Goal: Task Accomplishment & Management: Manage account settings

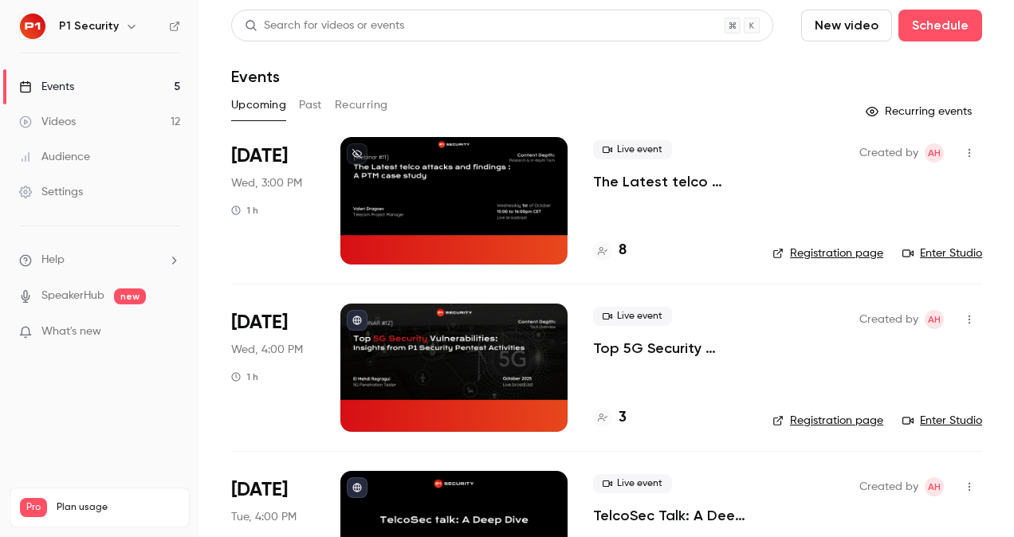
click at [102, 124] on link "Videos 12" at bounding box center [99, 121] width 199 height 35
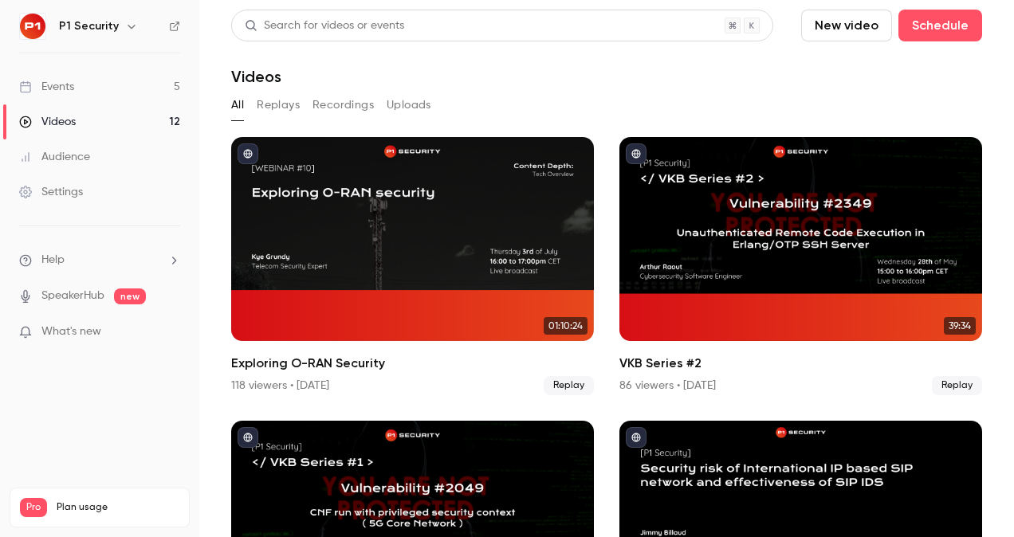
click at [81, 90] on link "Events 5" at bounding box center [99, 86] width 199 height 35
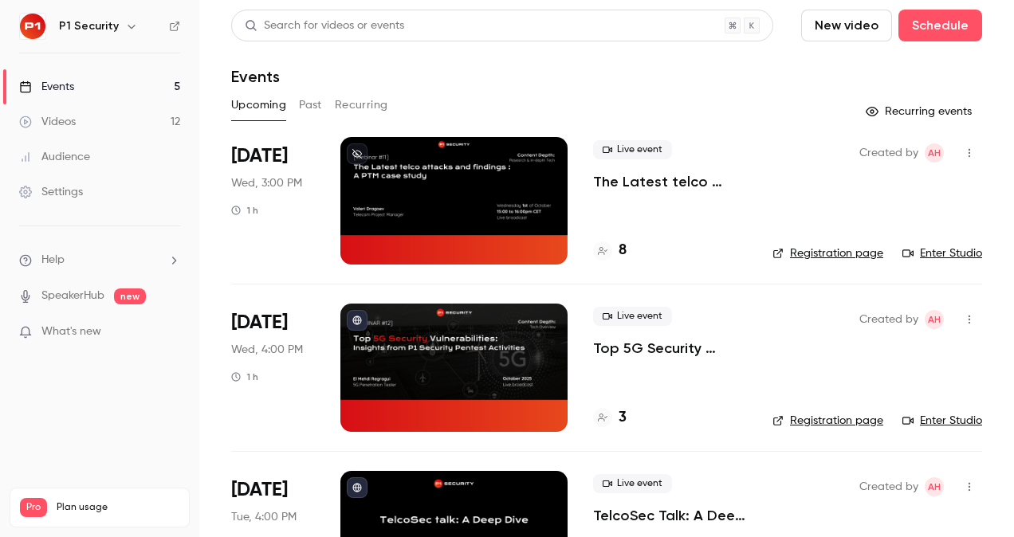
click at [104, 121] on link "Videos 12" at bounding box center [99, 121] width 199 height 35
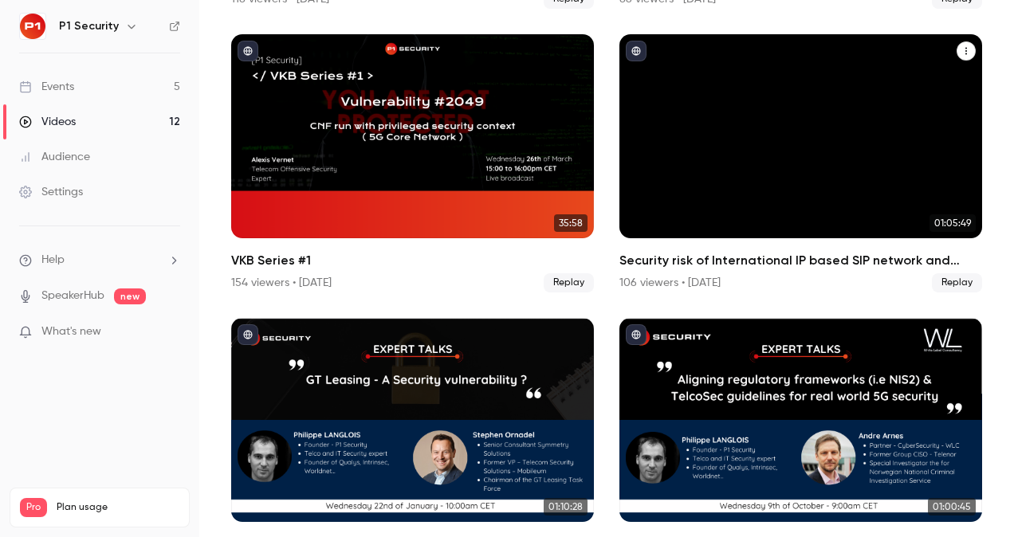
scroll to position [388, 0]
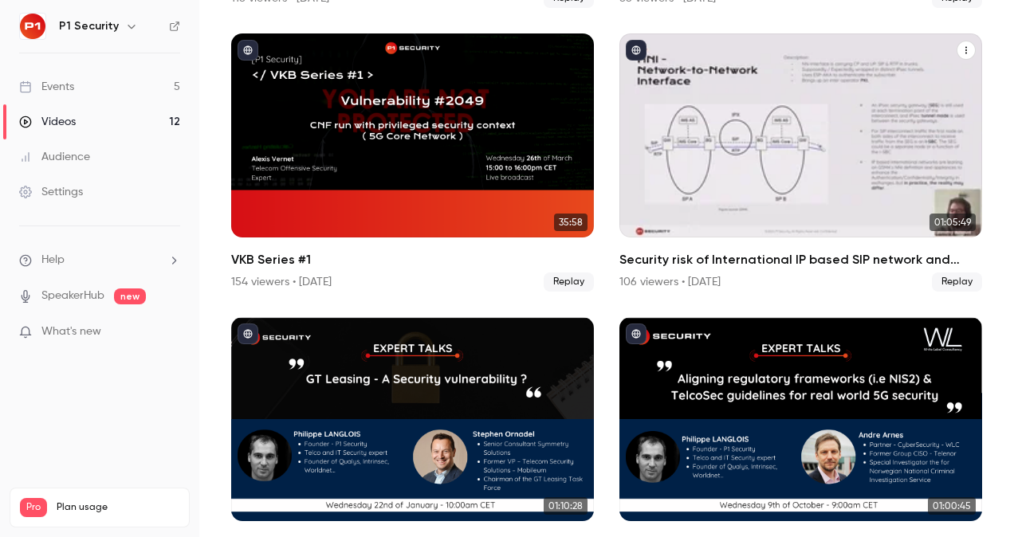
click at [790, 140] on div "Security risk of International IP based SIP network and effectiveness of SIP IDS" at bounding box center [801, 135] width 363 height 204
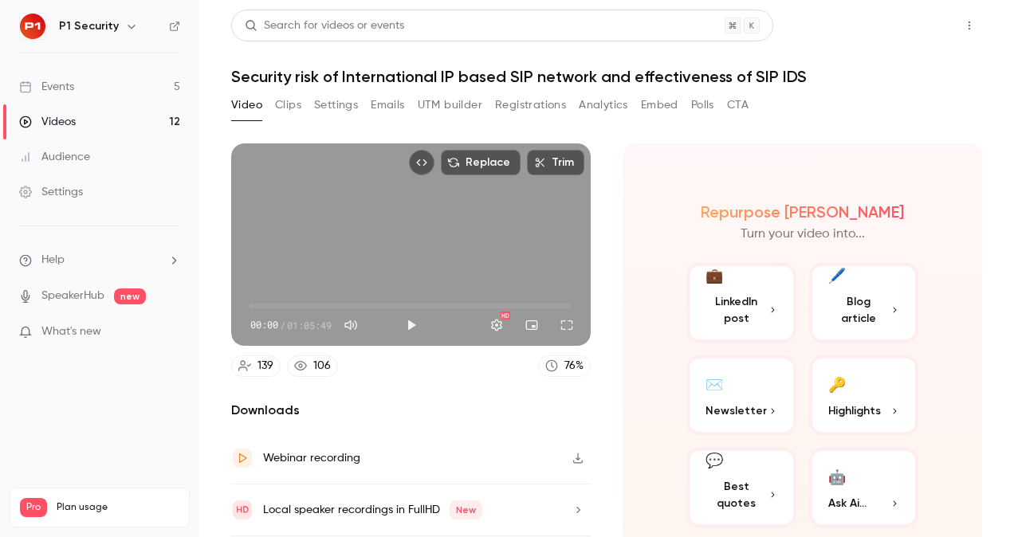
click at [900, 31] on button "Share" at bounding box center [912, 26] width 63 height 32
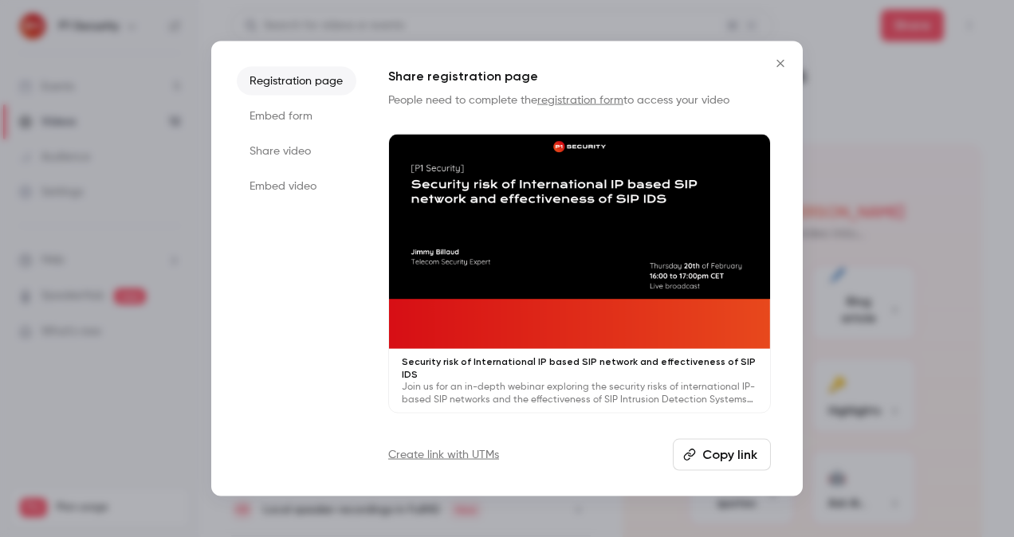
click at [309, 148] on li "Share video" at bounding box center [297, 151] width 120 height 29
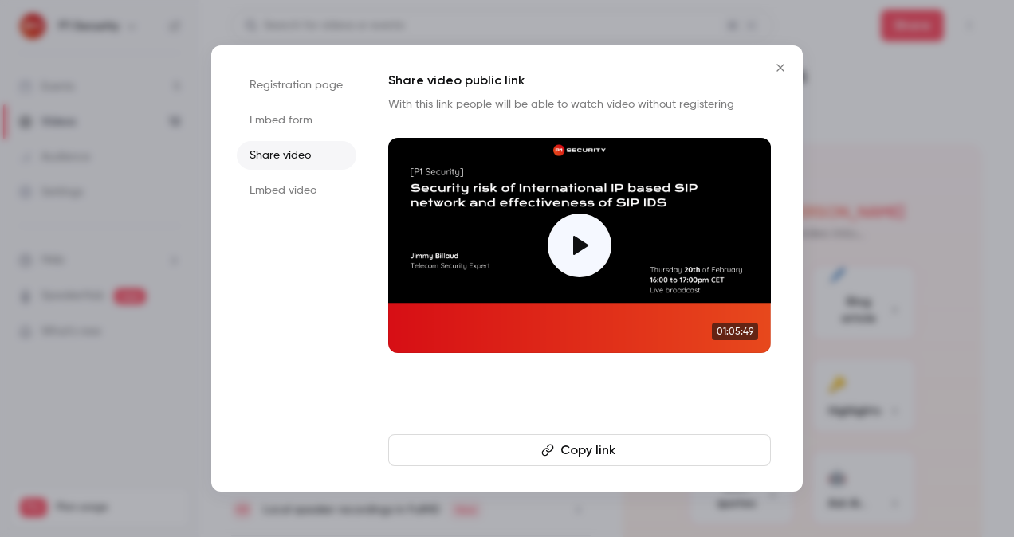
click at [679, 447] on button "Copy link" at bounding box center [579, 451] width 383 height 32
click at [111, 188] on div at bounding box center [507, 268] width 1014 height 537
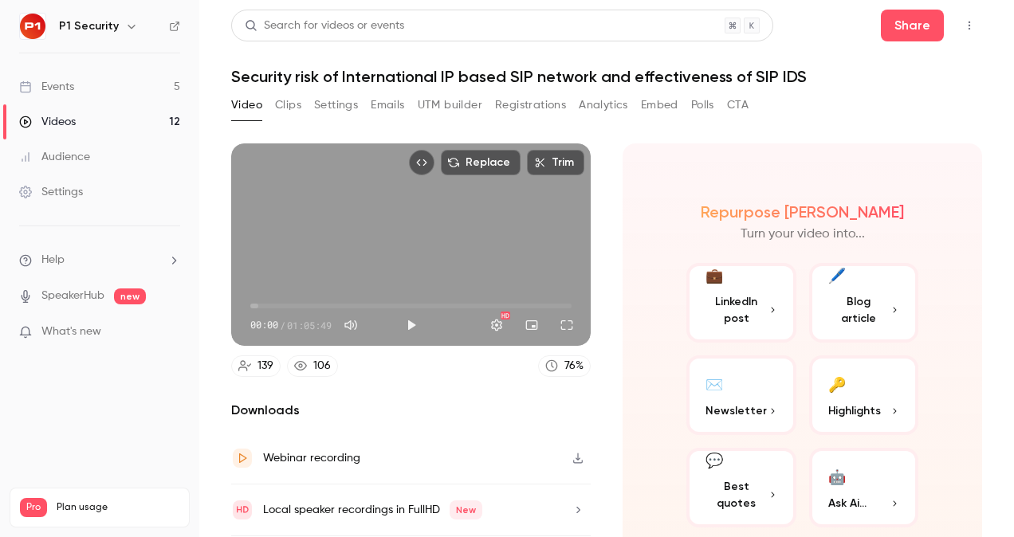
click at [115, 78] on link "Events 5" at bounding box center [99, 86] width 199 height 35
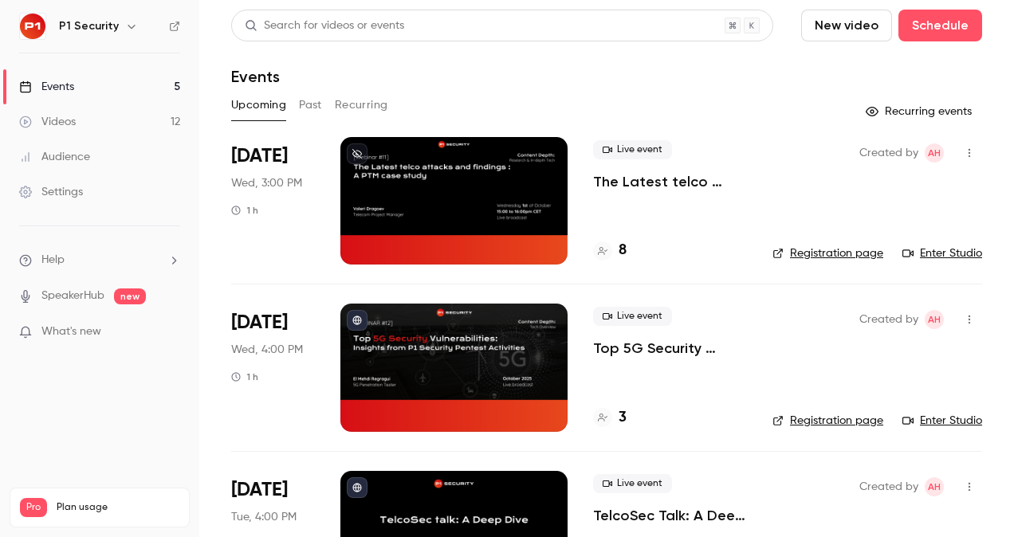
scroll to position [179, 0]
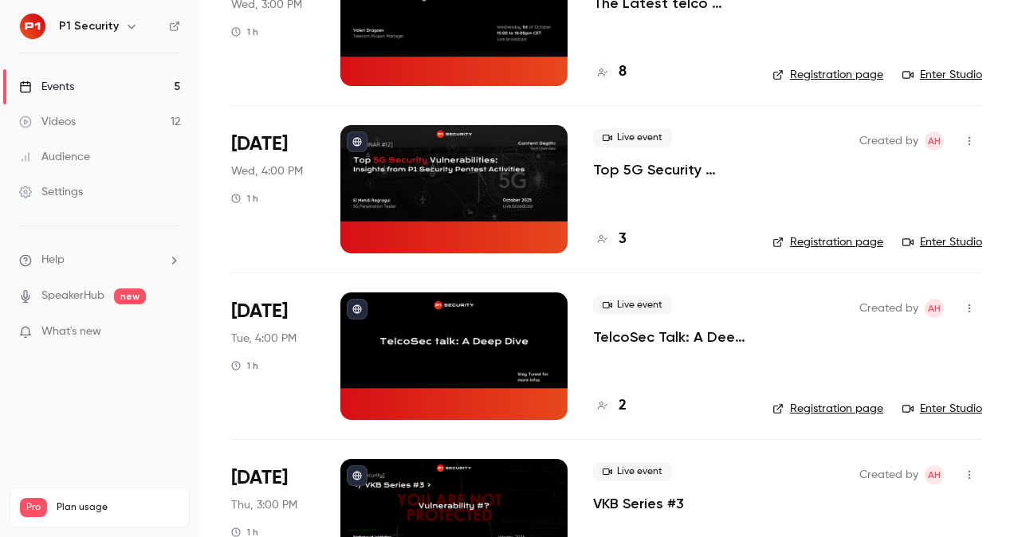
click at [687, 173] on p "Top 5G Security Vulnerabilities: Insights from P1 Security Pentest Activities" at bounding box center [670, 169] width 154 height 19
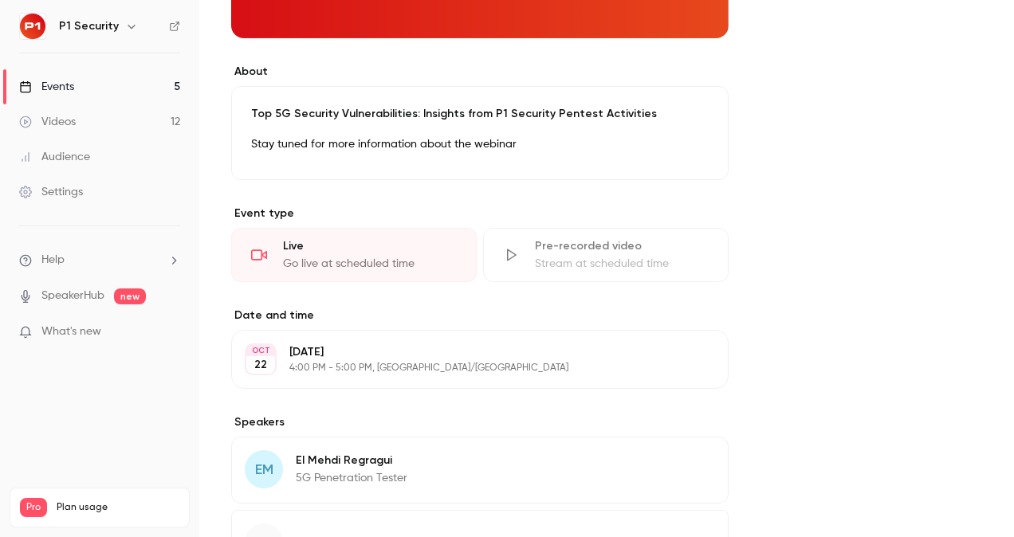
scroll to position [378, 0]
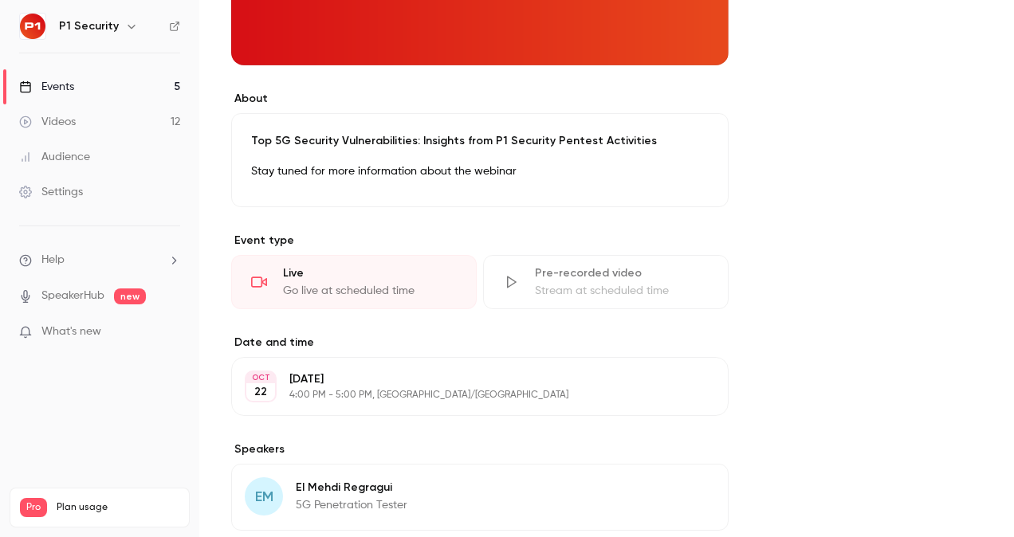
click at [373, 148] on div "Top 5G Security Vulnerabilities: Insights from P1 Security Pentest Activities S…" at bounding box center [480, 160] width 498 height 94
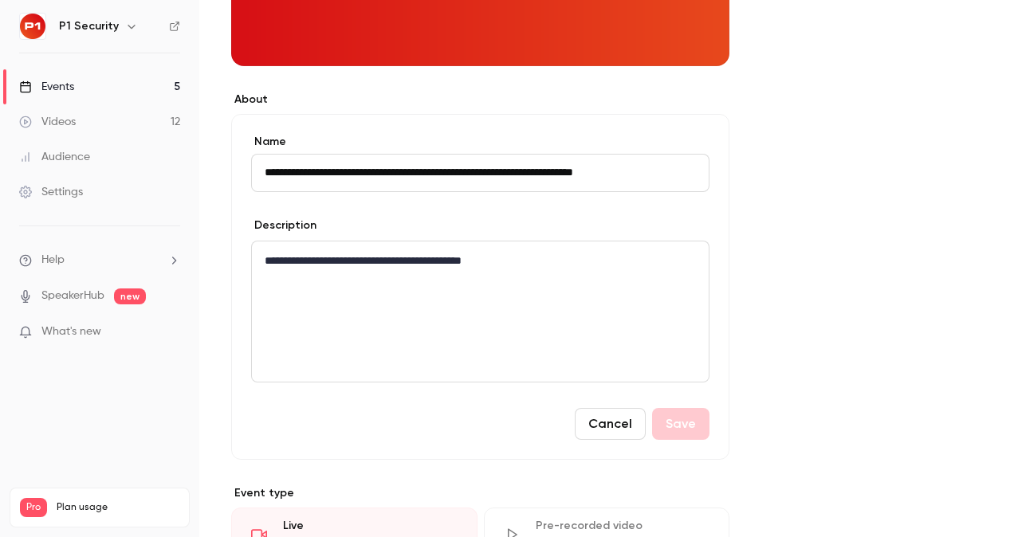
click at [378, 313] on div "**********" at bounding box center [480, 312] width 457 height 140
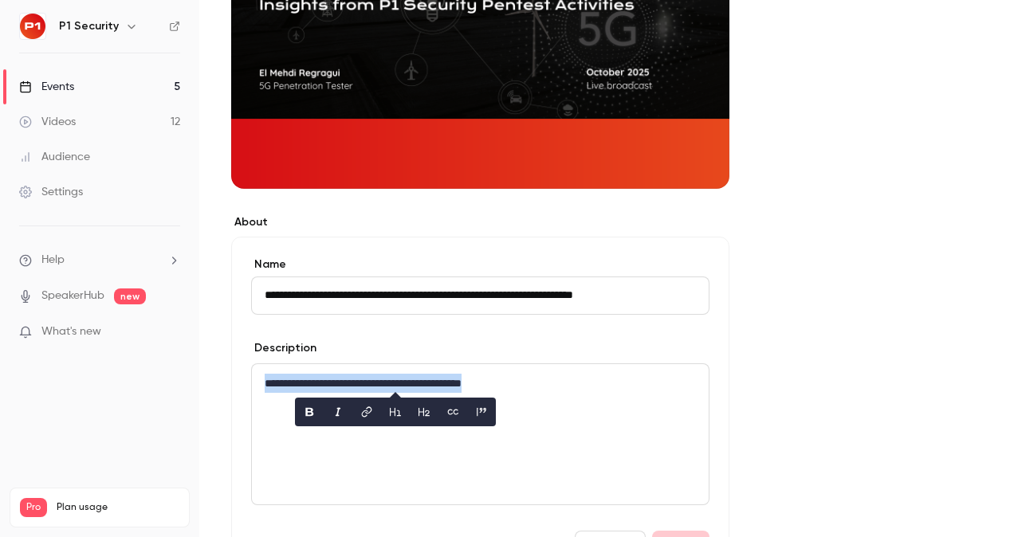
scroll to position [0, 0]
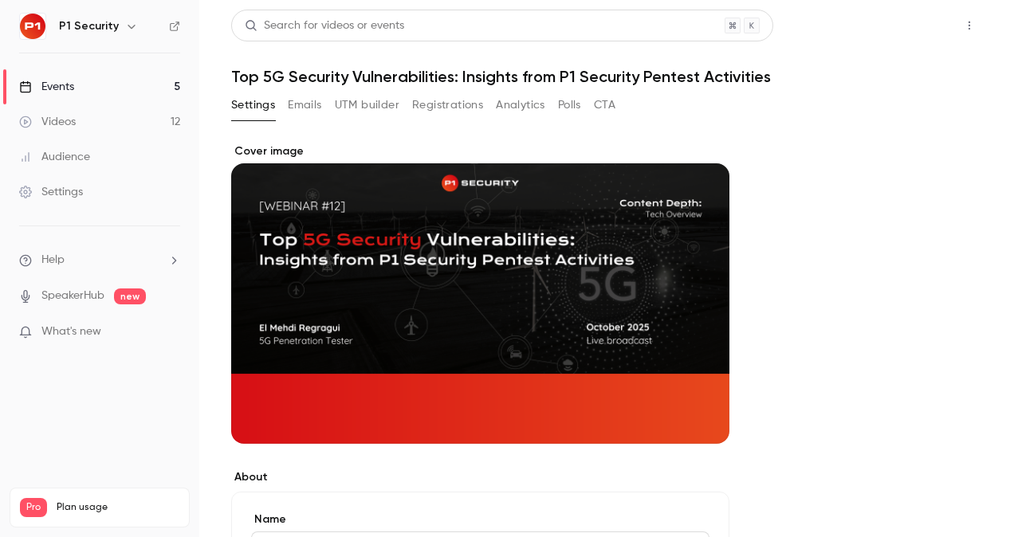
click at [914, 20] on button "Share" at bounding box center [912, 26] width 63 height 32
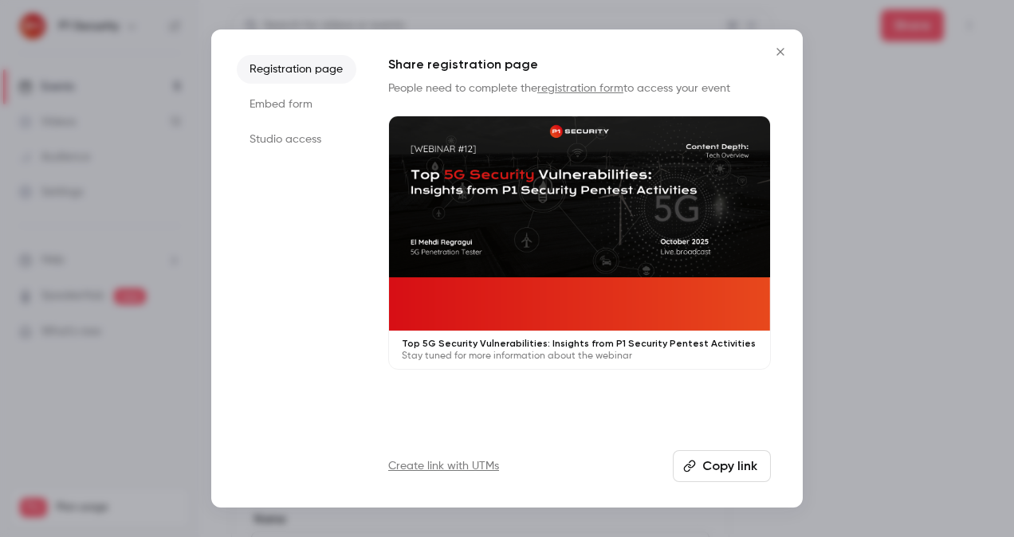
click at [692, 474] on button "Copy link" at bounding box center [722, 467] width 98 height 32
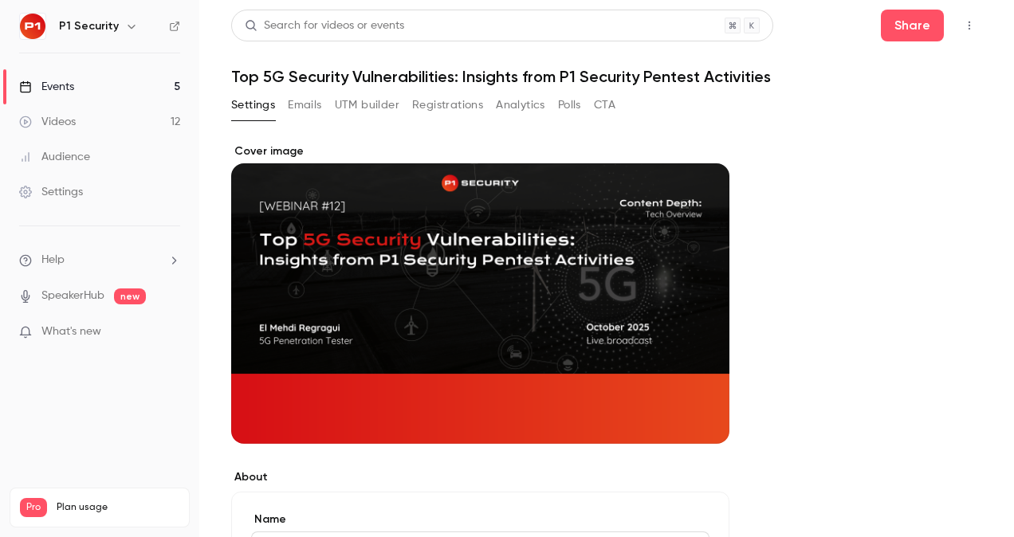
click at [423, 73] on h1 "Top 5G Security Vulnerabilities: Insights from P1 Security Pentest Activities" at bounding box center [606, 76] width 751 height 19
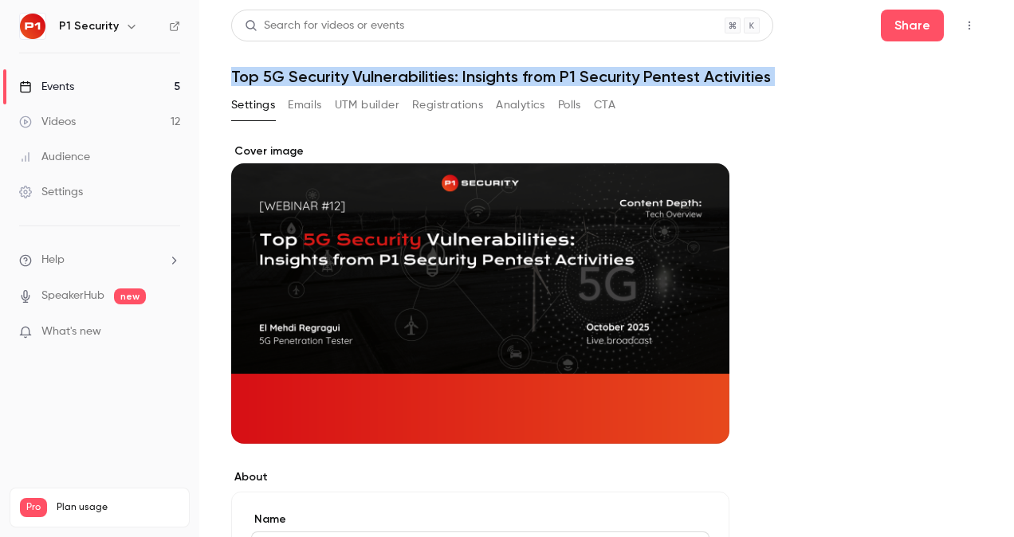
copy div "Top 5G Security Vulnerabilities: Insights from P1 Security Pentest Activities S…"
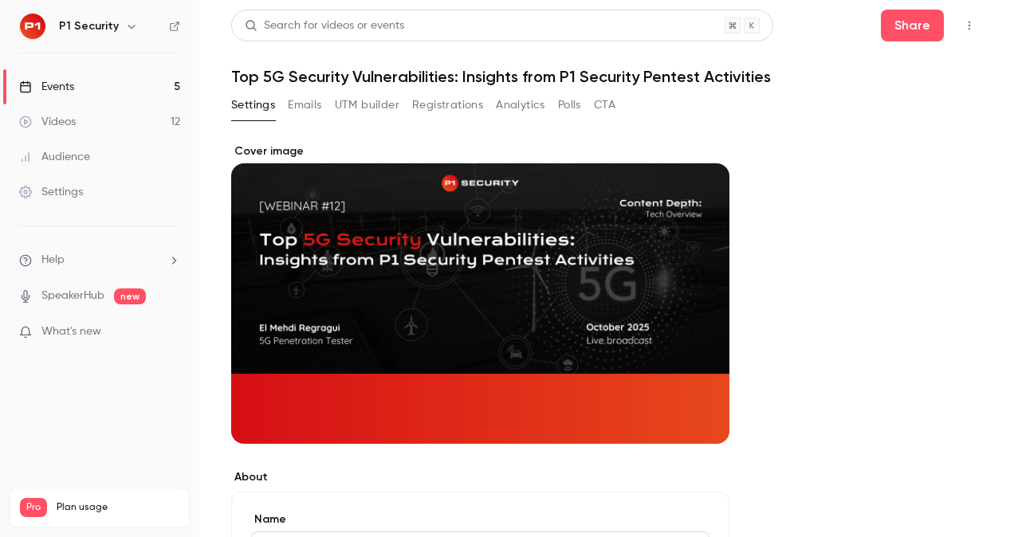
click at [108, 342] on li "What's new" at bounding box center [99, 334] width 161 height 20
click at [60, 326] on span "What's new" at bounding box center [71, 332] width 60 height 17
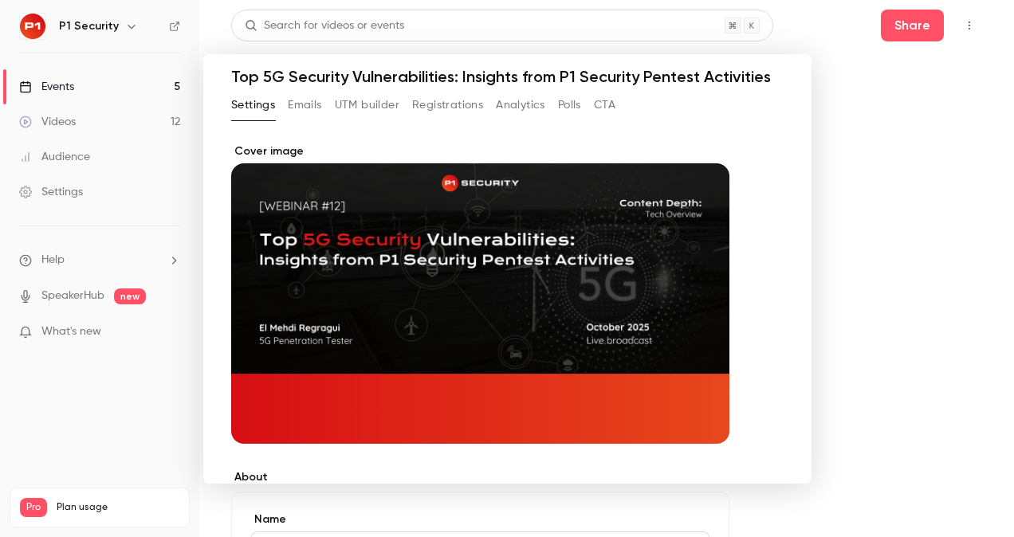
click at [822, 187] on div at bounding box center [507, 268] width 1014 height 537
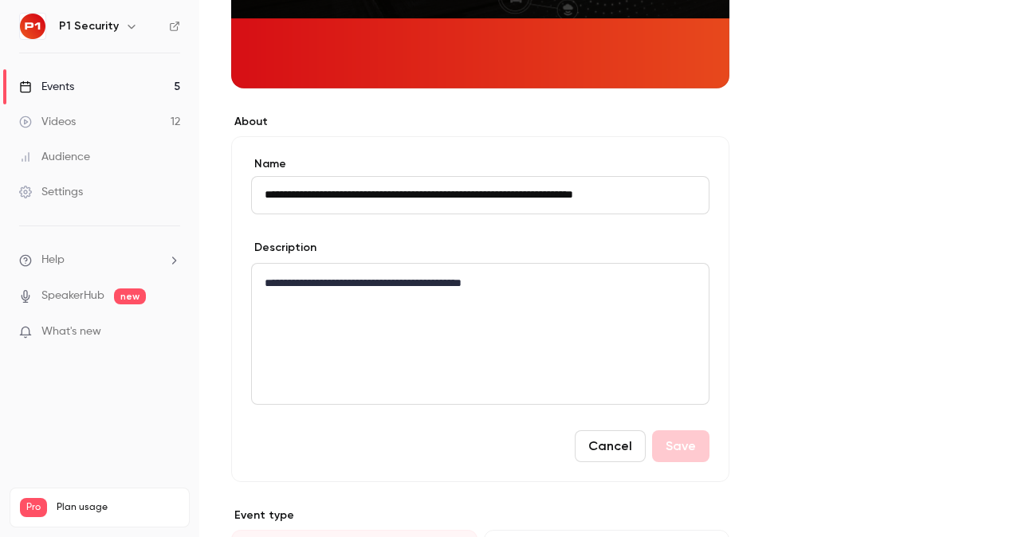
scroll to position [356, 0]
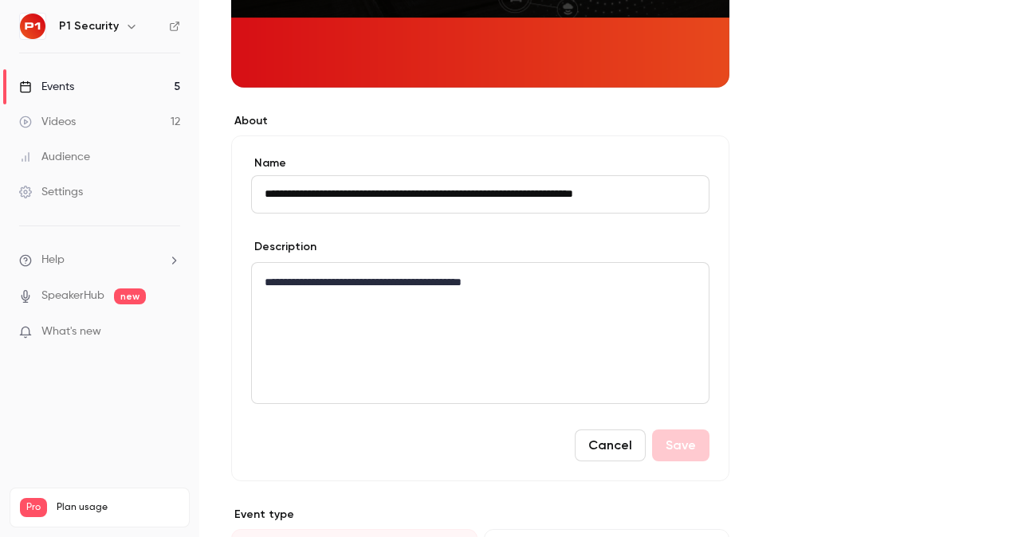
click at [408, 310] on div "**********" at bounding box center [480, 333] width 457 height 140
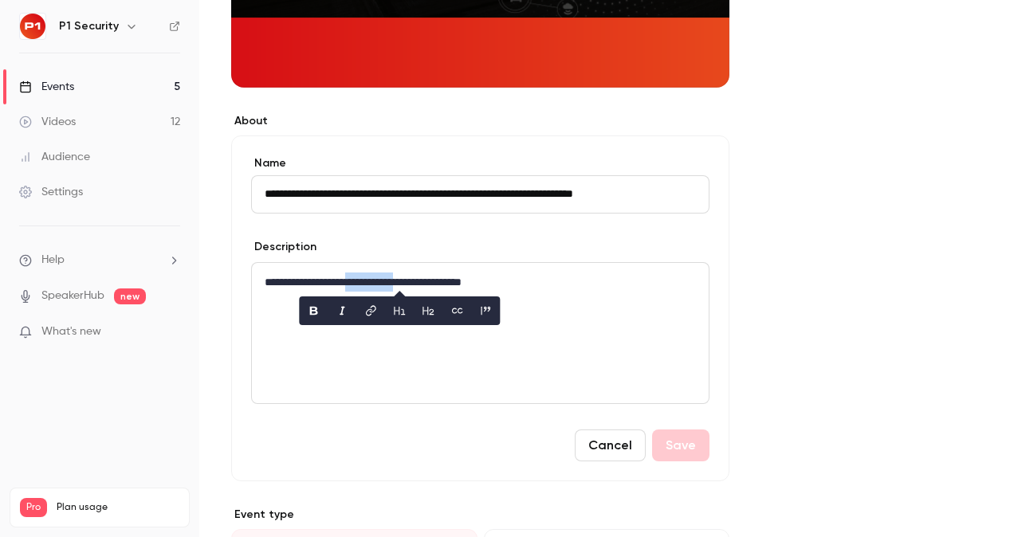
click at [408, 310] on button "editor" at bounding box center [400, 311] width 26 height 26
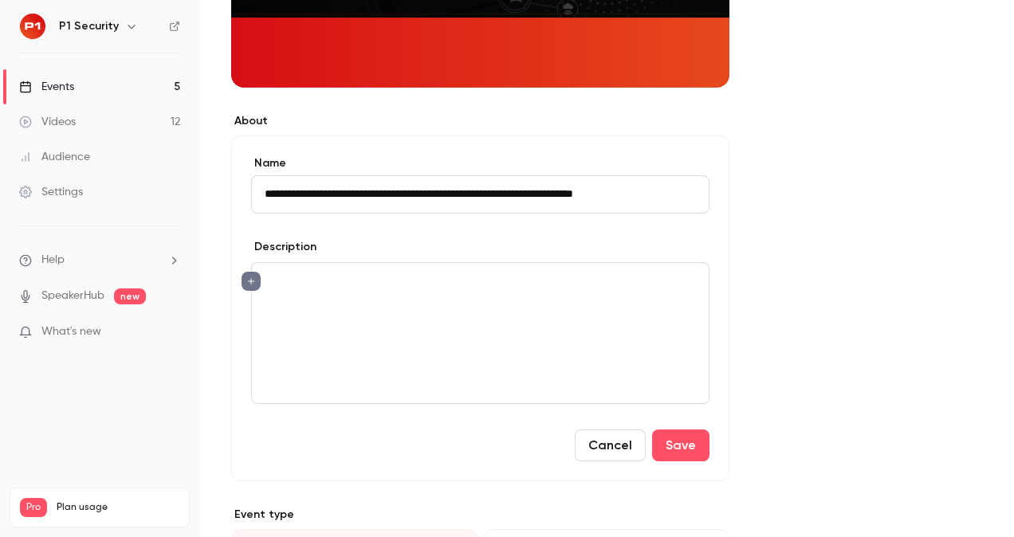
scroll to position [0, 0]
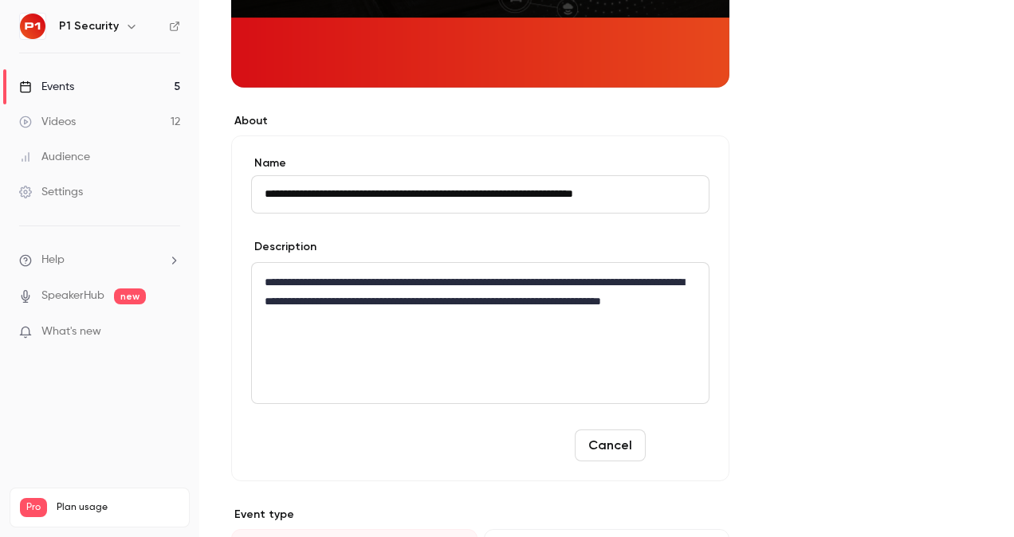
click at [686, 448] on button "Save" at bounding box center [680, 446] width 57 height 32
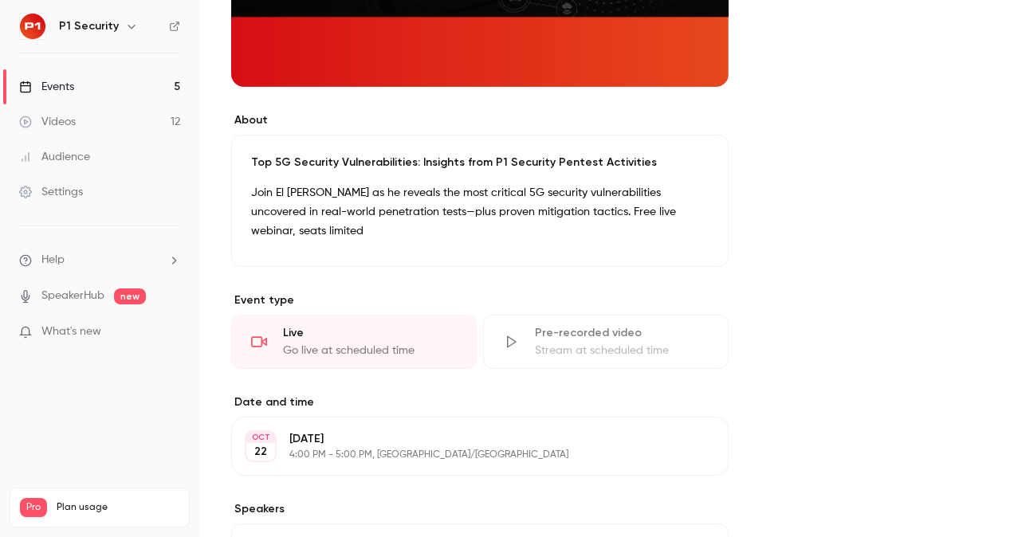
click at [84, 91] on link "Events 5" at bounding box center [99, 86] width 199 height 35
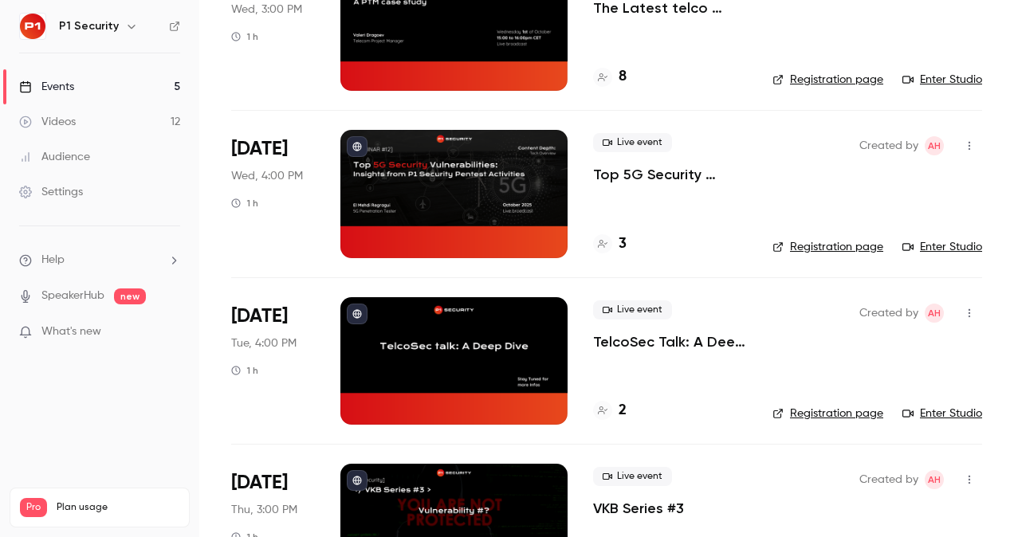
scroll to position [177, 0]
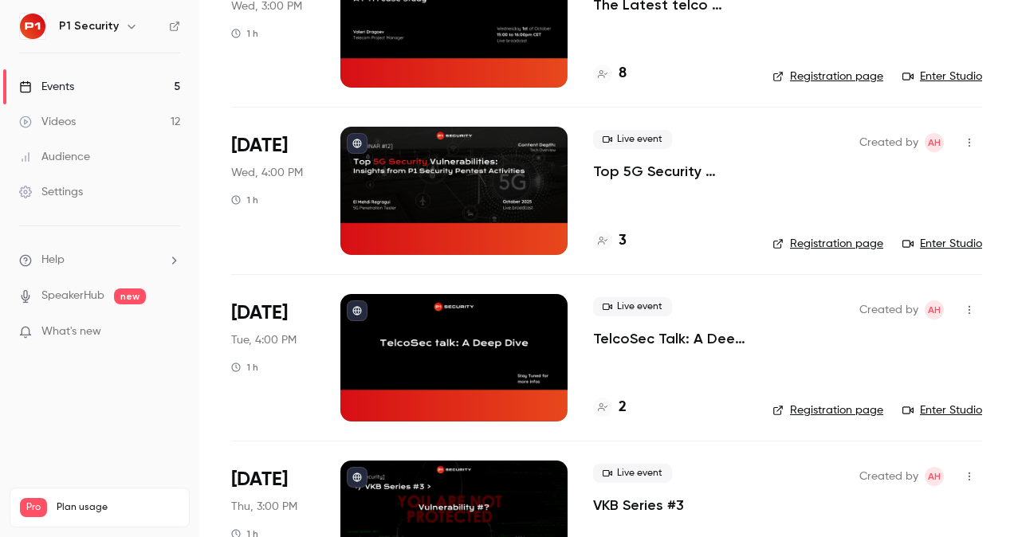
click at [660, 175] on p "Top 5G Security Vulnerabilities: Insights from P1 Security Pentest Activities" at bounding box center [670, 171] width 154 height 19
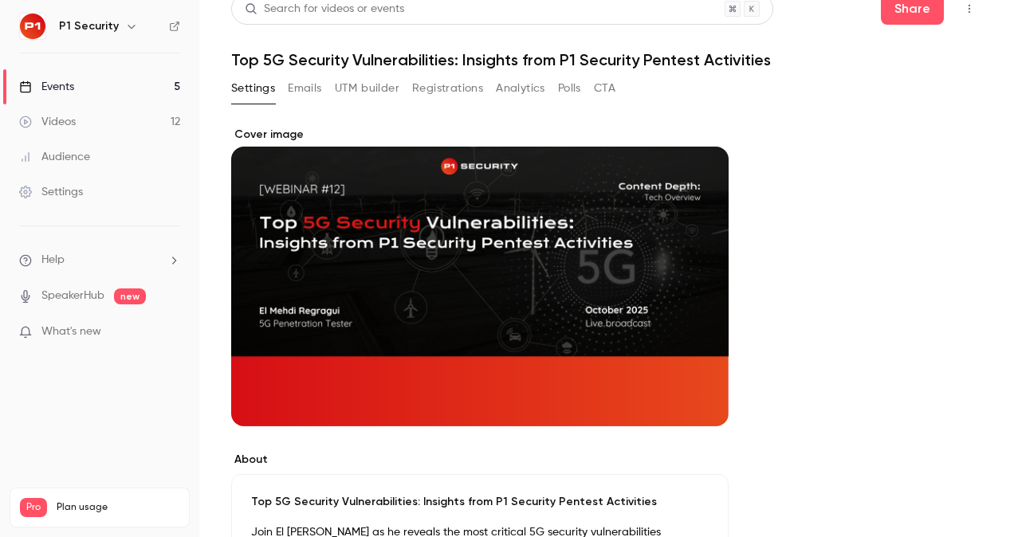
scroll to position [16, 0]
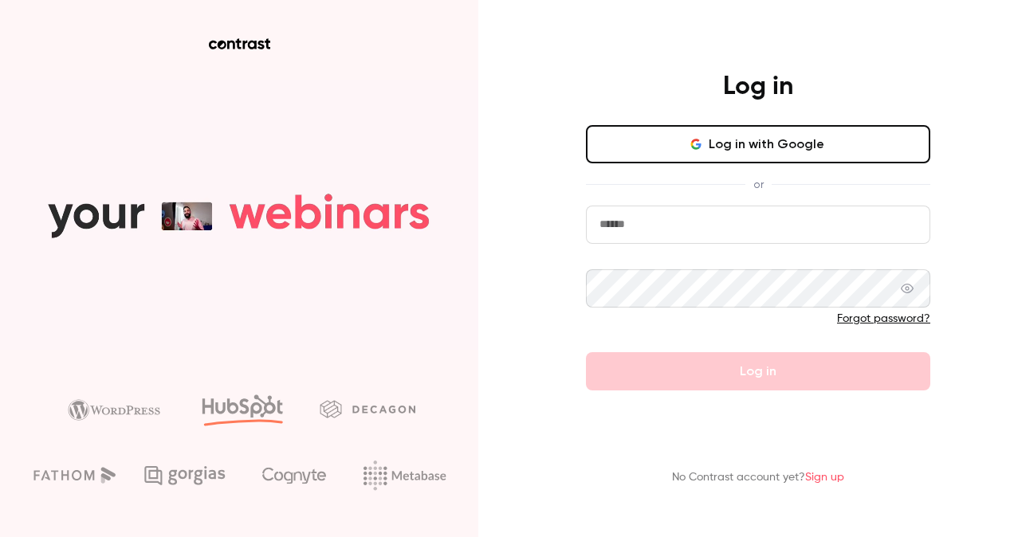
type input "**********"
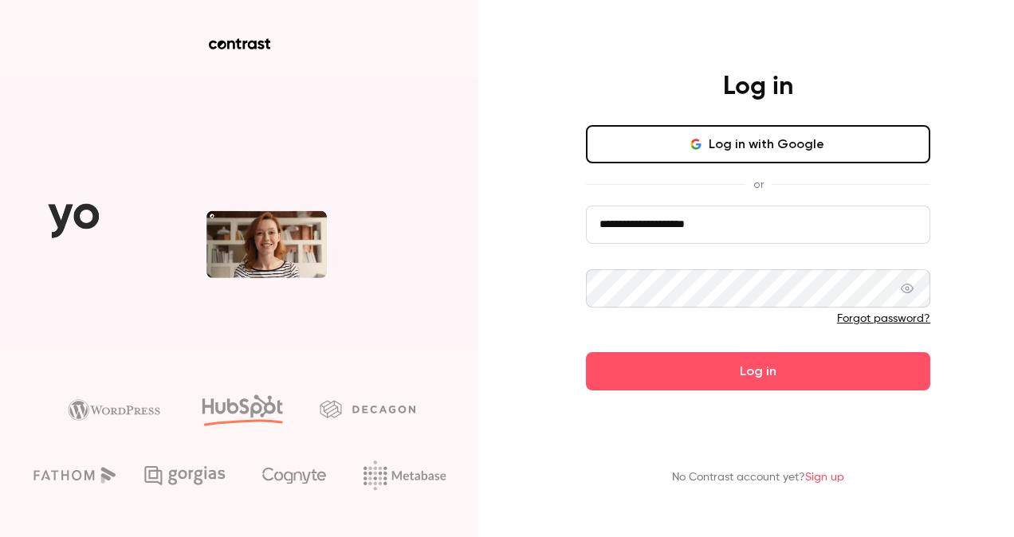
click at [691, 380] on form "**********" at bounding box center [758, 298] width 344 height 185
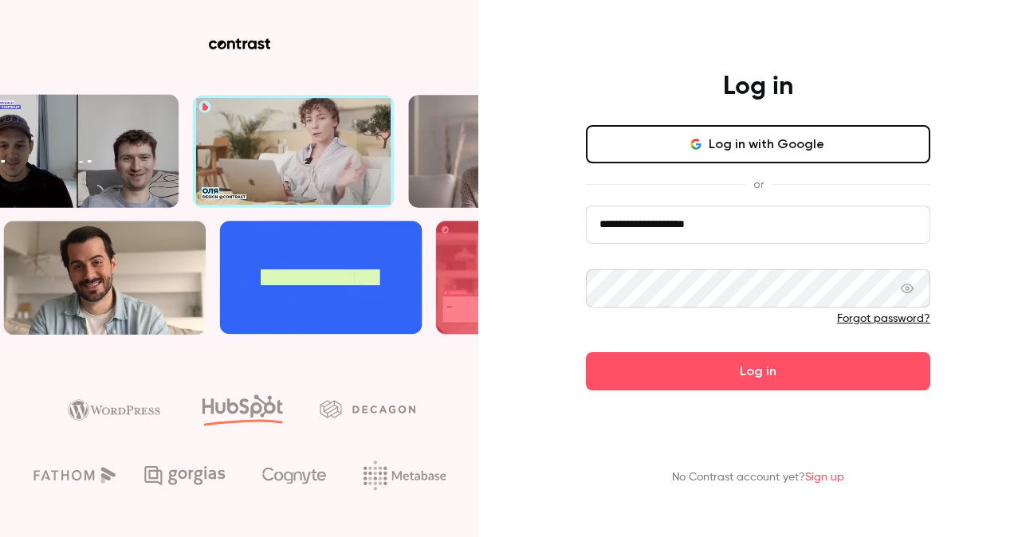
click at [691, 380] on button "Log in" at bounding box center [758, 371] width 344 height 38
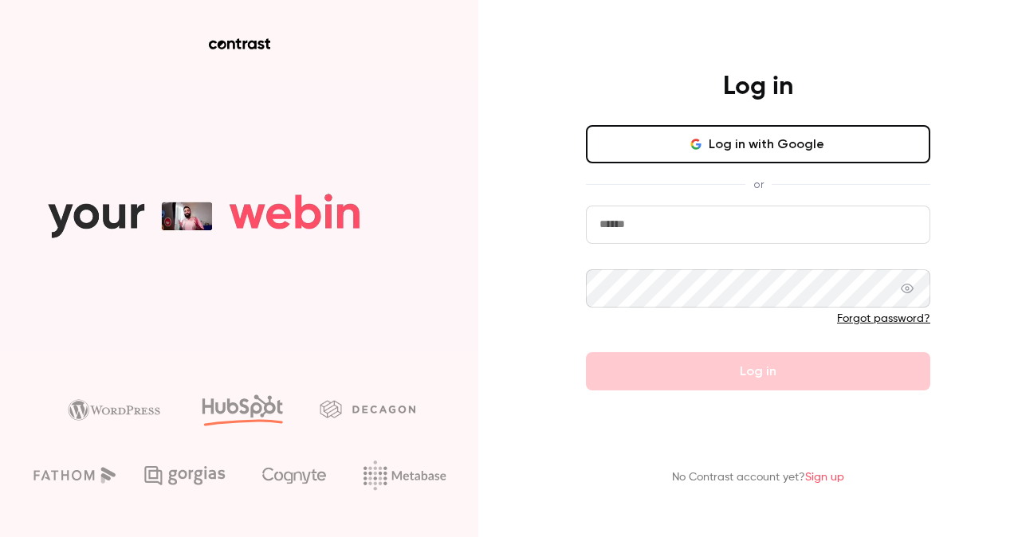
type input "**********"
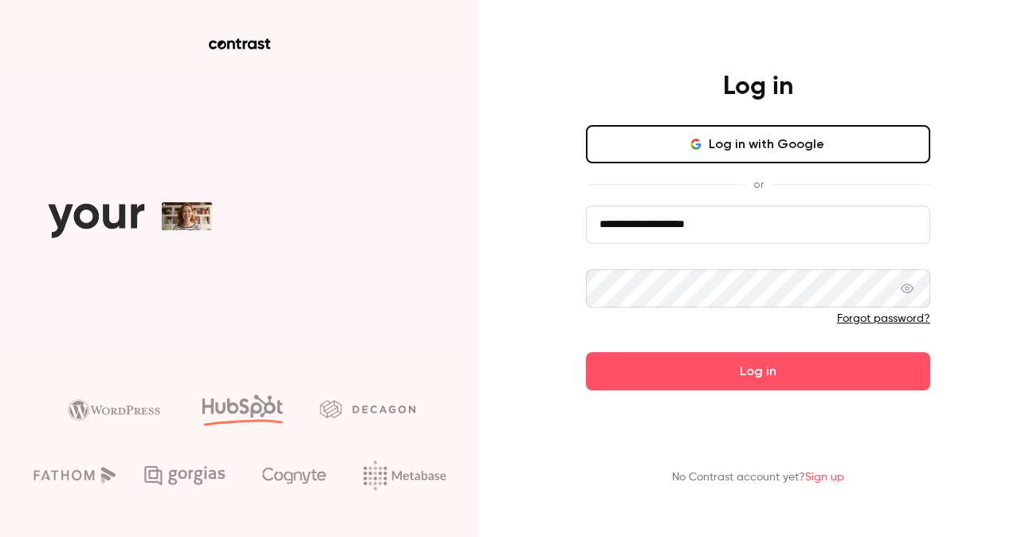
click at [699, 152] on button "Log in with Google" at bounding box center [758, 144] width 344 height 38
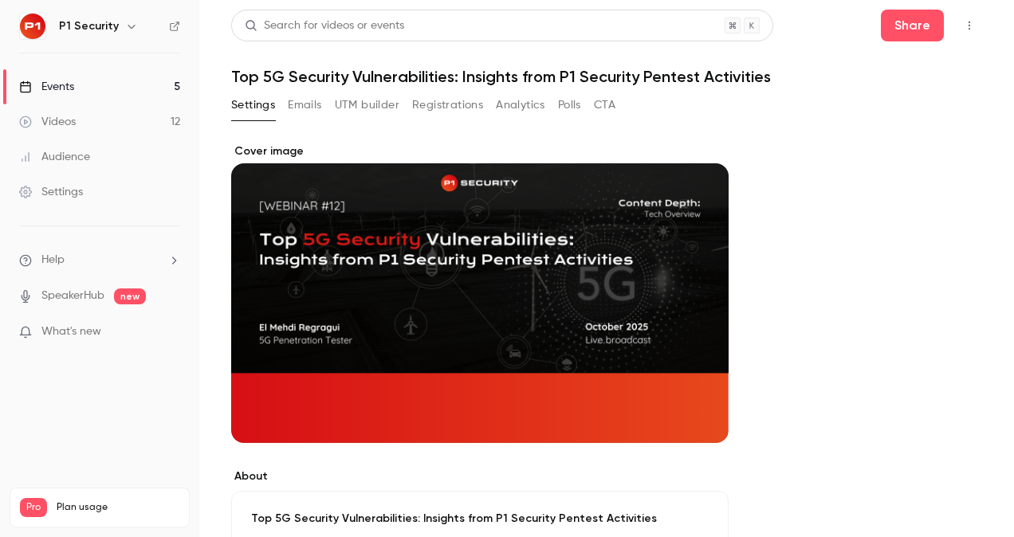
click at [618, 423] on div "Cover image" at bounding box center [480, 294] width 498 height 300
click at [0, 0] on input "Cover image" at bounding box center [0, 0] width 0 height 0
click at [702, 421] on button "Cover image" at bounding box center [700, 415] width 32 height 32
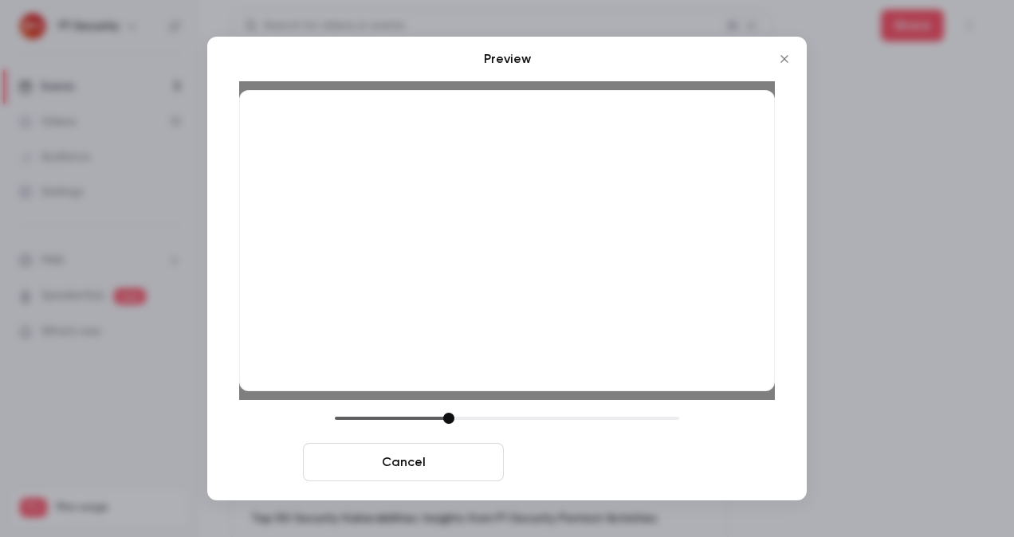
click at [639, 468] on button "Save cover" at bounding box center [610, 462] width 201 height 38
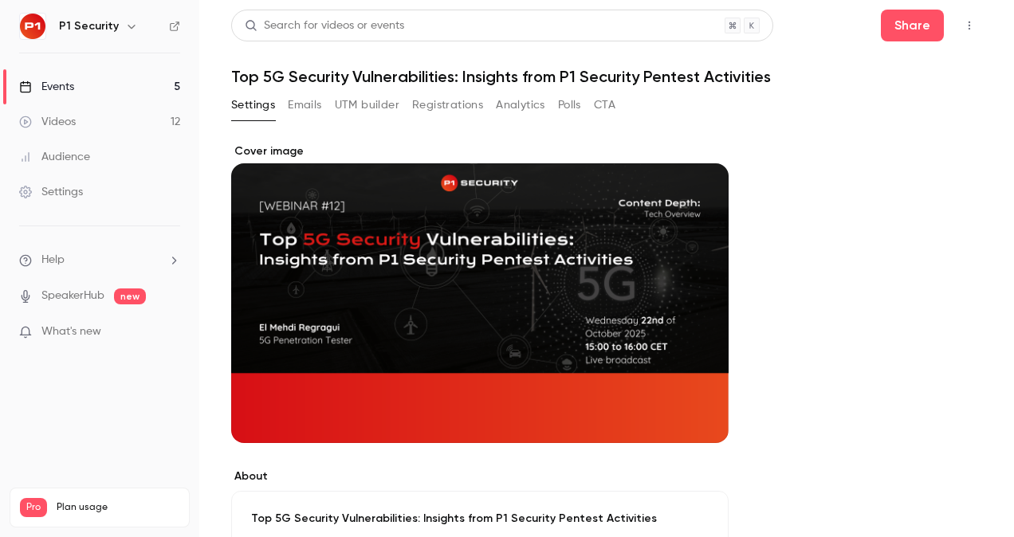
click at [135, 86] on link "Events 5" at bounding box center [99, 86] width 199 height 35
